Goal: Transaction & Acquisition: Purchase product/service

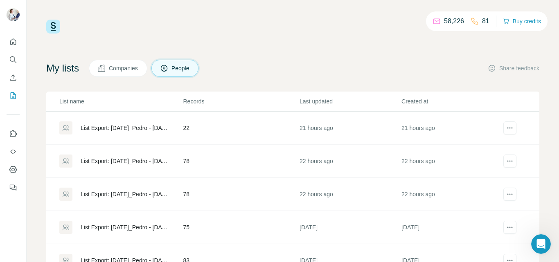
scroll to position [29, 0]
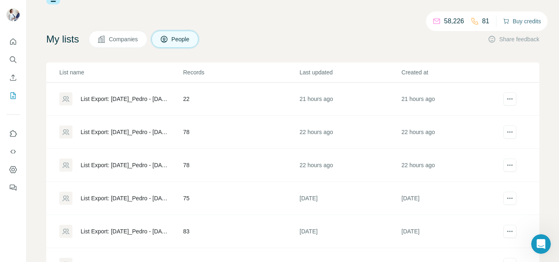
click at [509, 19] on button "Buy credits" at bounding box center [522, 21] width 38 height 11
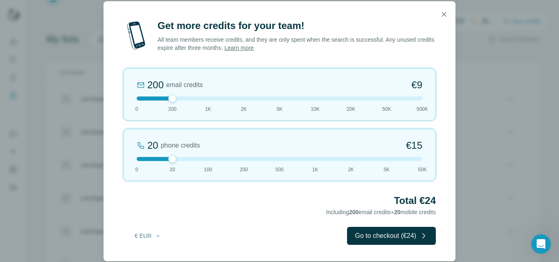
click at [244, 187] on div "Get more credits for your team! All team members receive credits, and they are …" at bounding box center [280, 140] width 352 height 242
drag, startPoint x: 173, startPoint y: 162, endPoint x: 209, endPoint y: 164, distance: 36.9
click at [209, 164] on div "100 phone credits €72 0 20 100 200 500 1K 2K 5K 50K" at bounding box center [279, 155] width 313 height 52
drag, startPoint x: 173, startPoint y: 102, endPoint x: 129, endPoint y: 107, distance: 44.0
click at [127, 106] on div "0 email credits €0 0 200 1K 2K 5K 10K 20K 50K 500K" at bounding box center [279, 94] width 313 height 52
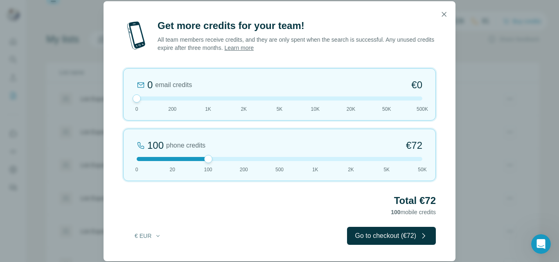
click at [315, 166] on span "1K" at bounding box center [315, 169] width 6 height 7
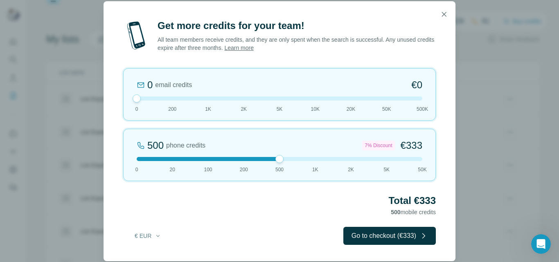
drag, startPoint x: 313, startPoint y: 161, endPoint x: 285, endPoint y: 160, distance: 28.2
click at [285, 160] on div at bounding box center [280, 159] width 286 height 4
drag, startPoint x: 286, startPoint y: 160, endPoint x: 304, endPoint y: 160, distance: 18.0
click at [304, 160] on div at bounding box center [280, 159] width 286 height 4
click at [442, 13] on icon "button" at bounding box center [444, 14] width 8 height 8
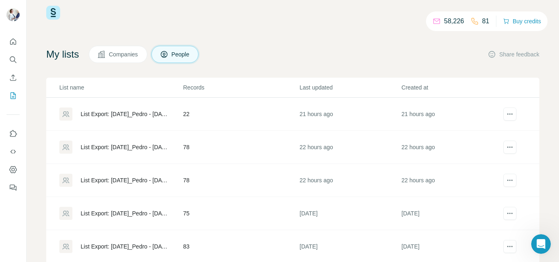
scroll to position [0, 0]
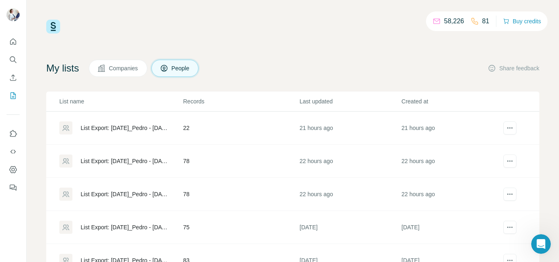
click at [482, 22] on p "81" at bounding box center [485, 21] width 7 height 10
click at [136, 158] on div "List Export: 23/09/2025_Pedro - 30/09/2025 13:48" at bounding box center [125, 161] width 88 height 8
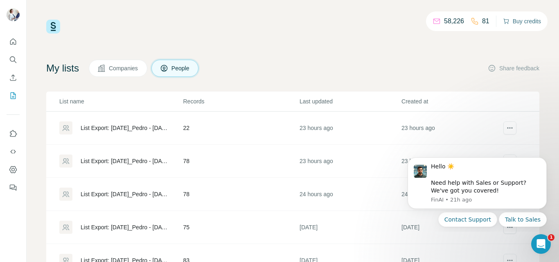
click at [525, 19] on button "Buy credits" at bounding box center [522, 21] width 38 height 11
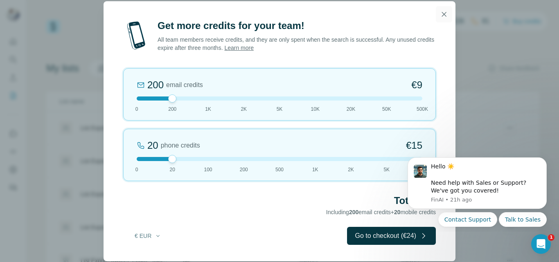
click at [444, 19] on button "button" at bounding box center [444, 14] width 16 height 16
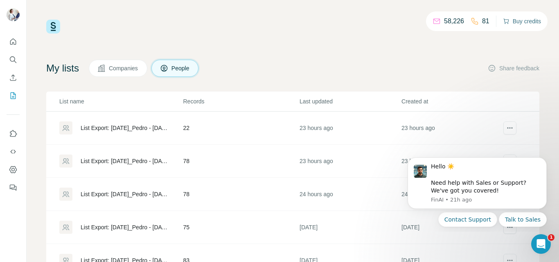
click at [518, 17] on button "Buy credits" at bounding box center [522, 21] width 38 height 11
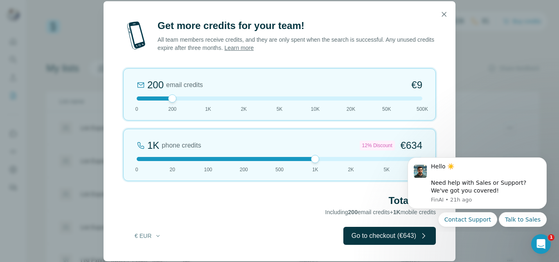
drag, startPoint x: 169, startPoint y: 159, endPoint x: 317, endPoint y: 161, distance: 148.5
click at [317, 161] on div at bounding box center [315, 159] width 8 height 8
click at [544, 160] on icon "Dismiss notification" at bounding box center [543, 160] width 3 height 3
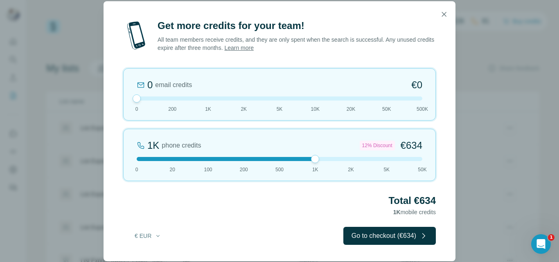
drag, startPoint x: 171, startPoint y: 99, endPoint x: 133, endPoint y: 110, distance: 39.7
click at [133, 110] on div "0 email credits €0 0 200 1K 2K 5K 10K 20K 50K 500K" at bounding box center [279, 94] width 313 height 52
click at [443, 12] on icon "button" at bounding box center [444, 14] width 8 height 8
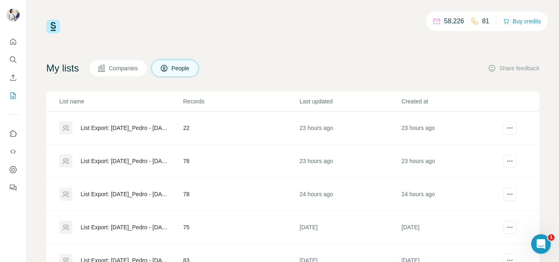
click at [164, 34] on div "58,226 81 Buy credits My lists Companies People Share feedback List name Record…" at bounding box center [292, 166] width 493 height 293
click at [272, 83] on div "My lists Companies People Share feedback List name Records Last updated Created…" at bounding box center [292, 186] width 493 height 253
click at [13, 42] on icon "Quick start" at bounding box center [13, 42] width 8 height 8
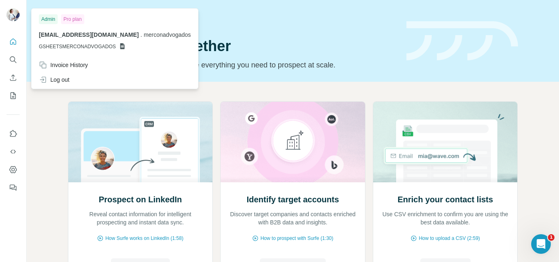
click at [11, 14] on img at bounding box center [13, 14] width 13 height 13
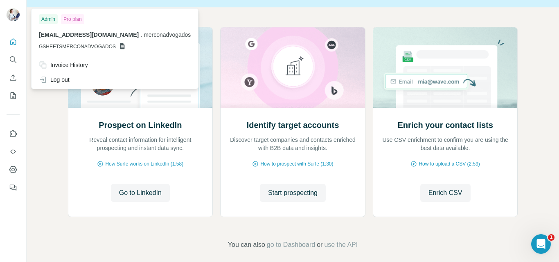
scroll to position [82, 0]
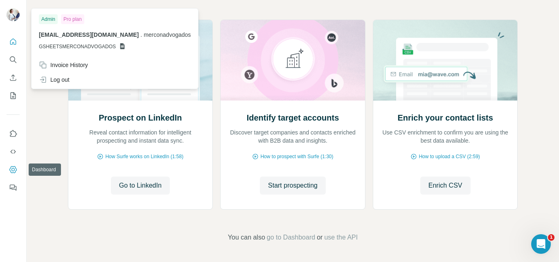
click at [11, 171] on icon "Dashboard" at bounding box center [13, 170] width 8 height 8
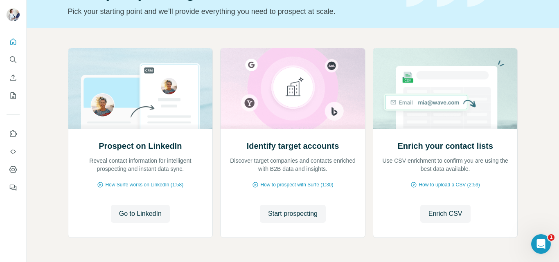
scroll to position [0, 0]
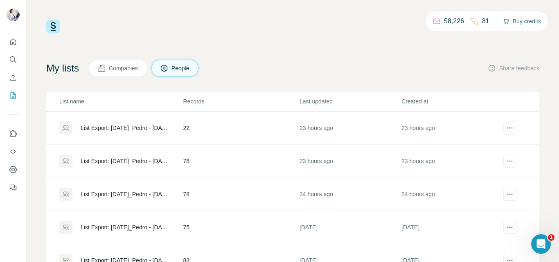
click at [523, 20] on button "Buy credits" at bounding box center [522, 21] width 38 height 11
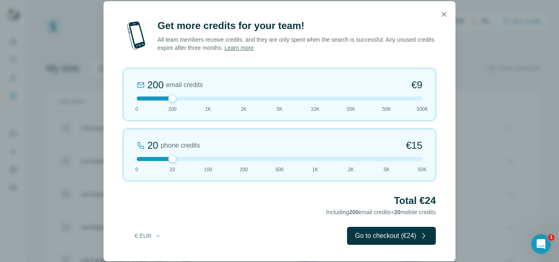
drag, startPoint x: 172, startPoint y: 164, endPoint x: 388, endPoint y: 170, distance: 216.1
click at [398, 169] on div "20 phone credits €15 0 20 100 200 500 1K 2K 5K 50K" at bounding box center [279, 155] width 313 height 52
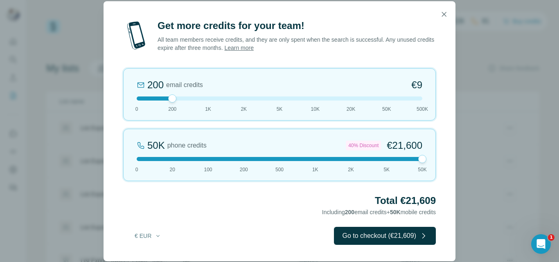
drag, startPoint x: 386, startPoint y: 161, endPoint x: 430, endPoint y: 162, distance: 43.8
click at [430, 162] on div "50K phone credits 40% Discount €21,600 0 20 100 200 500 1K 2K 5K 50K" at bounding box center [279, 155] width 313 height 52
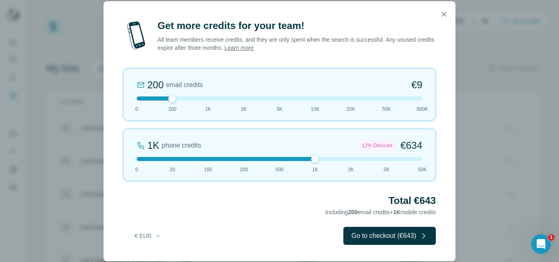
drag, startPoint x: 421, startPoint y: 159, endPoint x: 317, endPoint y: 168, distance: 103.9
click at [317, 168] on div "1K phone credits 12% Discount €634 0 20 100 200 500 1K 2K 5K 50K" at bounding box center [279, 155] width 313 height 52
drag, startPoint x: 171, startPoint y: 99, endPoint x: 117, endPoint y: 103, distance: 54.2
click at [117, 103] on div "Get more credits for your team! All team members receive credits, and they are …" at bounding box center [280, 140] width 352 height 242
click at [443, 15] on icon "button" at bounding box center [444, 14] width 5 height 5
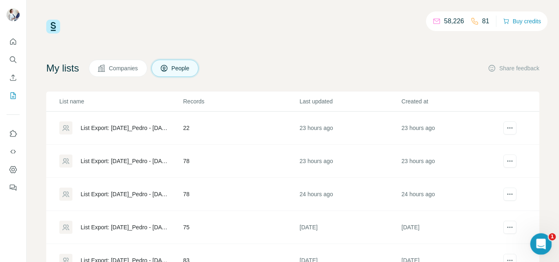
click at [544, 234] on div "Open Intercom Messenger" at bounding box center [539, 243] width 27 height 27
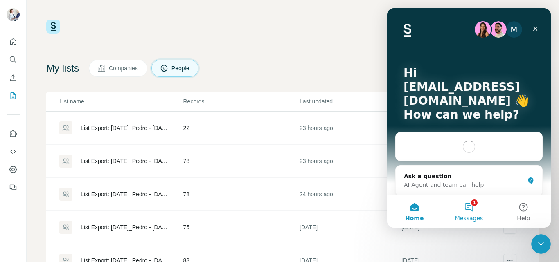
click at [470, 213] on button "1 Messages" at bounding box center [468, 211] width 54 height 33
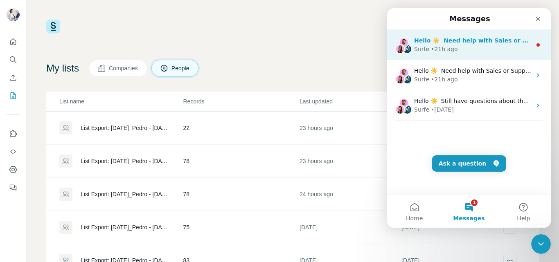
click at [471, 51] on div "Surfe • 21h ago" at bounding box center [472, 49] width 117 height 9
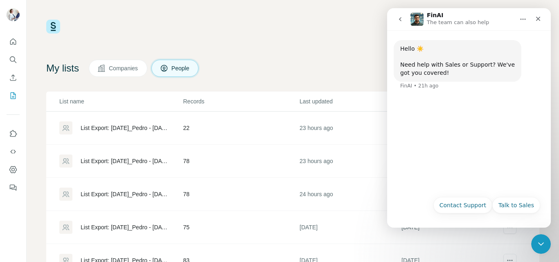
click at [395, 16] on button "go back" at bounding box center [400, 19] width 16 height 16
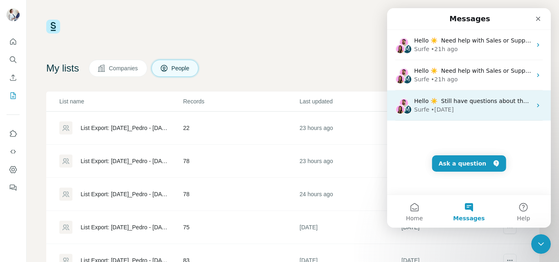
click at [465, 108] on div "Surfe • 5w ago" at bounding box center [472, 110] width 117 height 9
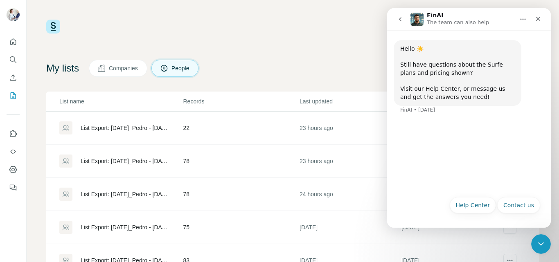
click at [393, 21] on button "go back" at bounding box center [400, 19] width 16 height 16
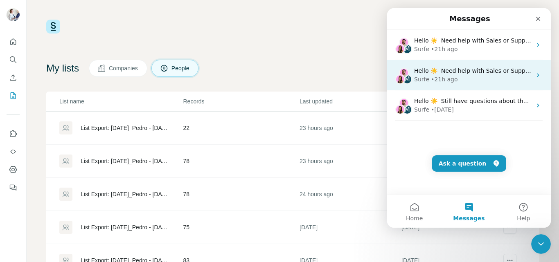
click at [430, 71] on span "Hello ☀️ ​ Need help with Sales or Support? We've got you covered!" at bounding box center [510, 71] width 192 height 7
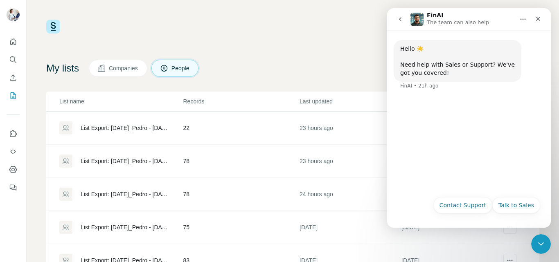
click at [396, 18] on button "go back" at bounding box center [400, 19] width 16 height 16
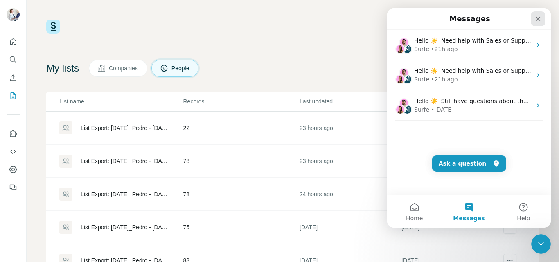
click at [540, 17] on icon "Close" at bounding box center [538, 19] width 7 height 7
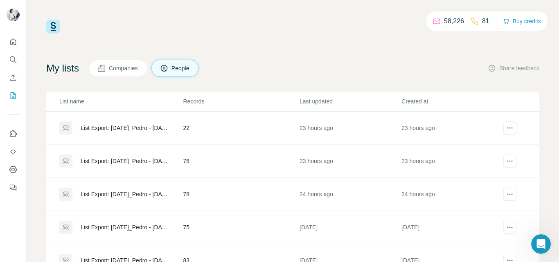
click at [144, 159] on div "List Export: 23/09/2025_Pedro - 30/09/2025 13:48" at bounding box center [125, 161] width 88 height 8
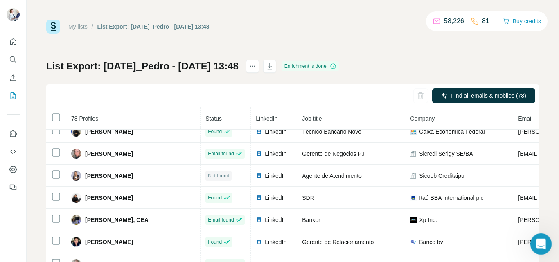
click at [536, 242] on icon "Open Intercom Messenger" at bounding box center [540, 243] width 14 height 14
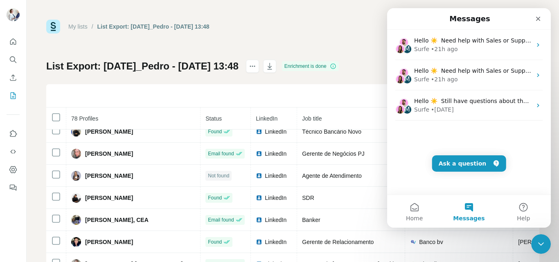
click at [329, 38] on div "My lists / List Export: 23/09/2025_Pedro - 30/09/2025 13:48 58,226 81 Buy credi…" at bounding box center [292, 172] width 493 height 304
click at [537, 16] on icon "Close" at bounding box center [538, 19] width 7 height 7
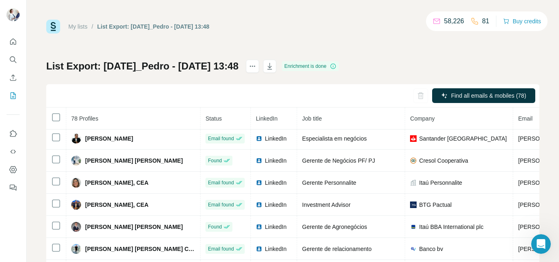
scroll to position [88, 0]
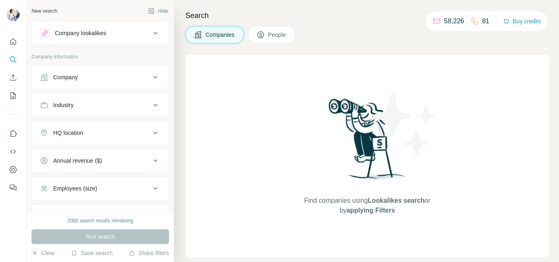
click at [299, 96] on div "Find companies using Lookalikes search or by applying Filters" at bounding box center [367, 156] width 147 height 203
